Goal: Task Accomplishment & Management: Manage account settings

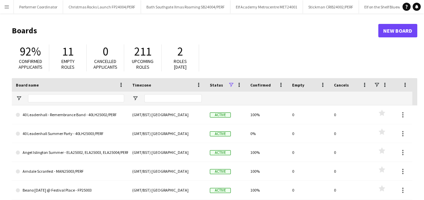
click at [5, 7] on app-icon "Menu" at bounding box center [6, 6] width 5 height 5
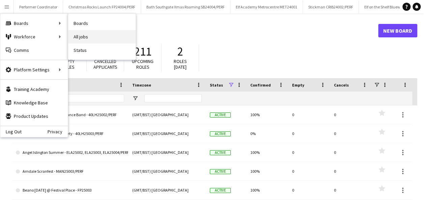
click at [83, 33] on link "All jobs" at bounding box center [101, 36] width 67 height 13
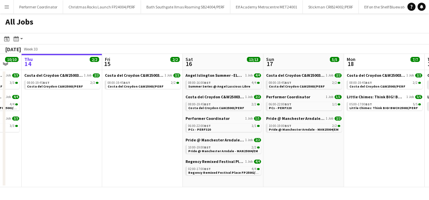
scroll to position [0, 221]
click at [229, 85] on span "Summer Series @ Angel Luscious Libre" at bounding box center [219, 86] width 62 height 4
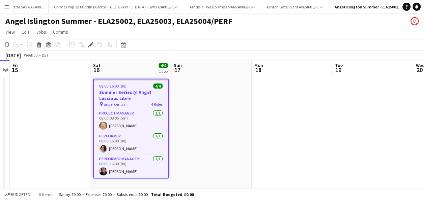
scroll to position [3, 0]
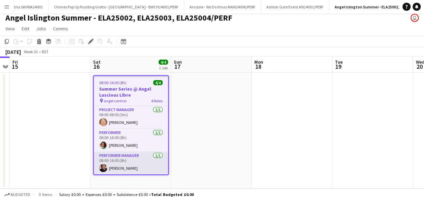
click at [112, 161] on app-card-role "Performer Manager 1/1 08:00-16:00 (8h) Andrew Dillon" at bounding box center [131, 163] width 74 height 23
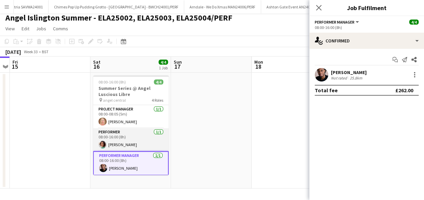
click at [120, 141] on app-card-role "Performer 1/1 08:00-16:00 (8h) Susanna Dalcielo" at bounding box center [131, 140] width 76 height 23
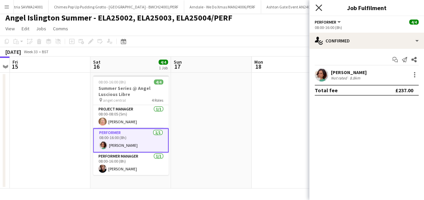
click at [316, 8] on icon "Close pop-in" at bounding box center [318, 7] width 6 height 6
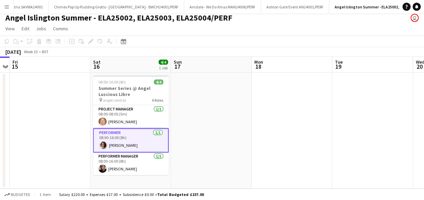
click at [9, 6] on button "Menu" at bounding box center [6, 6] width 13 height 13
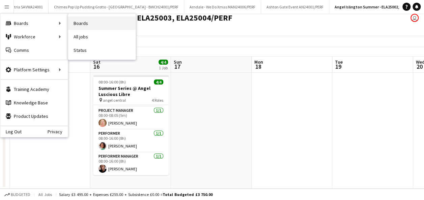
click at [80, 22] on link "Boards" at bounding box center [101, 23] width 67 height 13
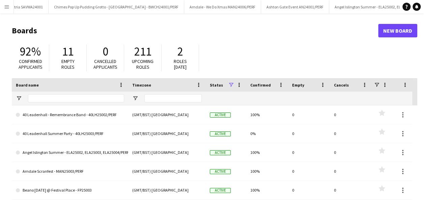
click at [7, 7] on app-icon "Menu" at bounding box center [6, 6] width 5 height 5
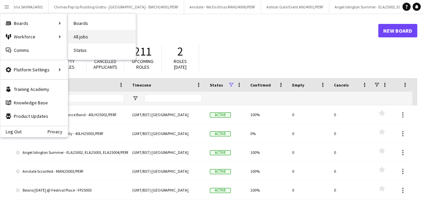
click at [77, 33] on link "All jobs" at bounding box center [101, 36] width 67 height 13
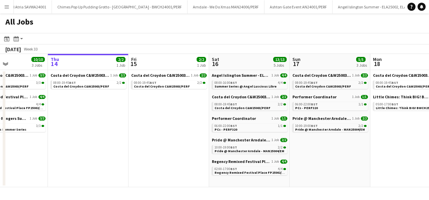
scroll to position [0, 194]
click at [235, 107] on span "Costa del Croydon C&W25003/PERF" at bounding box center [243, 108] width 56 height 4
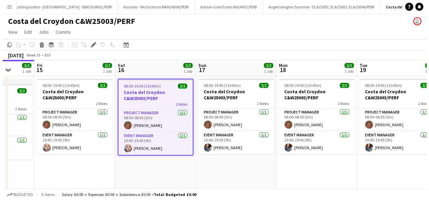
scroll to position [0, 210]
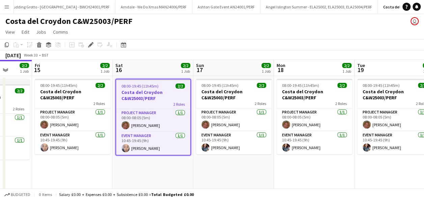
click at [8, 5] on app-icon "Menu" at bounding box center [6, 6] width 5 height 5
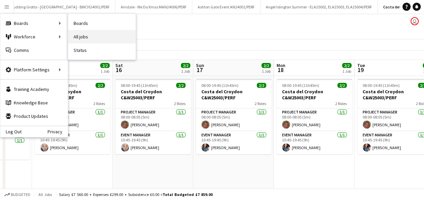
click at [79, 32] on link "All jobs" at bounding box center [101, 36] width 67 height 13
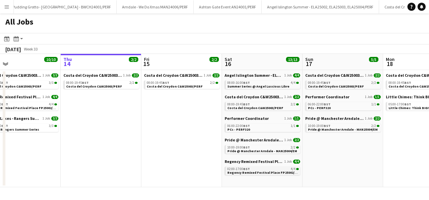
scroll to position [0, 185]
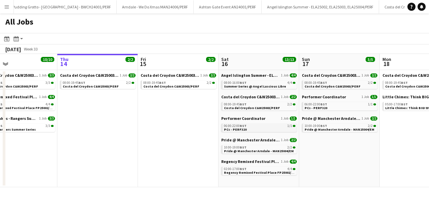
click at [246, 128] on span "BST" at bounding box center [243, 126] width 7 height 4
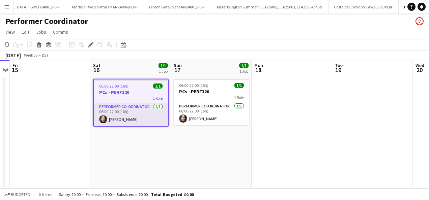
click at [131, 116] on app-card-role "Performer Co-ordinator 1/1 06:00-22:00 (16h) Rachel Cohen-White" at bounding box center [131, 114] width 74 height 23
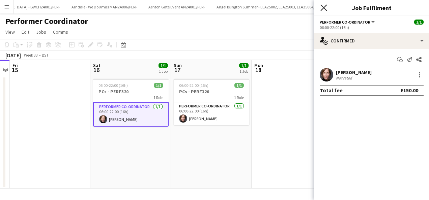
click at [324, 9] on icon "Close pop-in" at bounding box center [323, 7] width 6 height 6
